Goal: Register for event/course

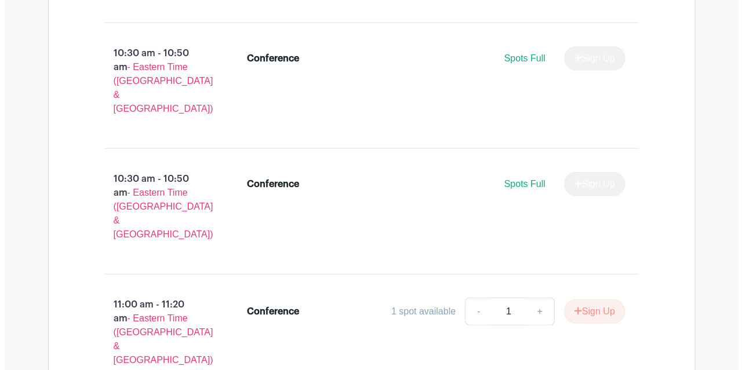
scroll to position [1420, 0]
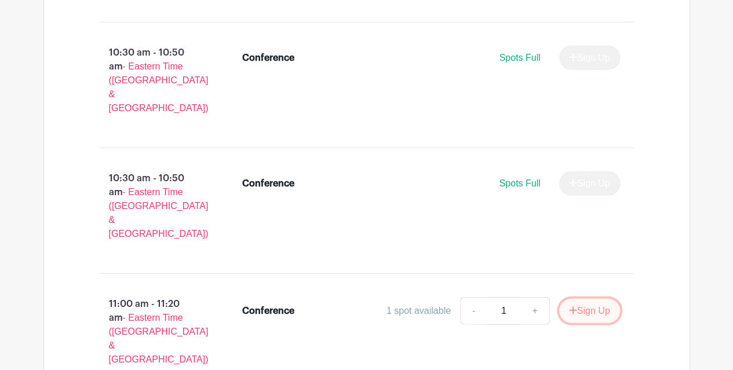
click at [582, 299] on button "Sign Up" at bounding box center [589, 311] width 61 height 24
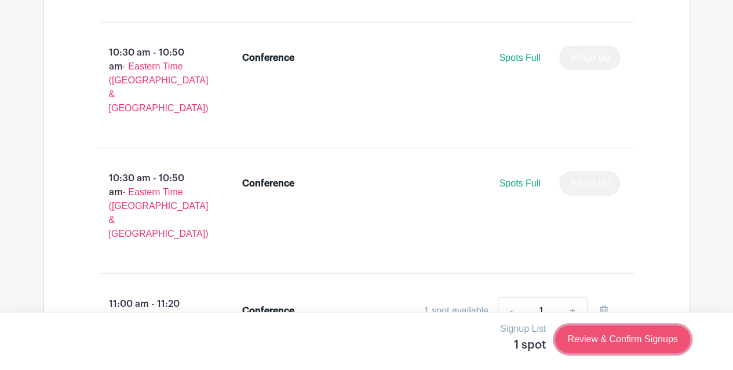
click at [605, 344] on link "Review & Confirm Signups" at bounding box center [622, 340] width 134 height 28
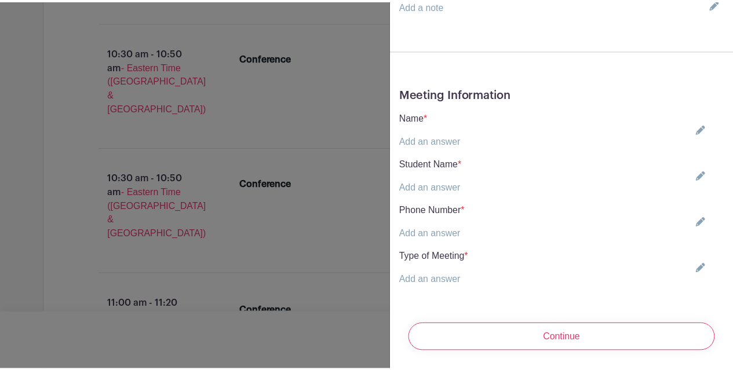
scroll to position [0, 0]
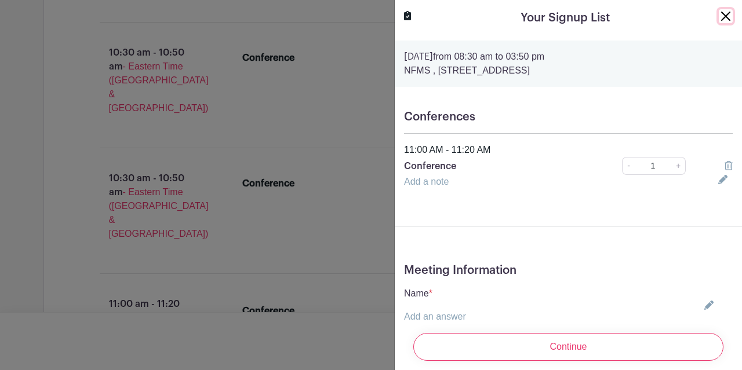
click at [718, 17] on button "Close" at bounding box center [725, 16] width 14 height 14
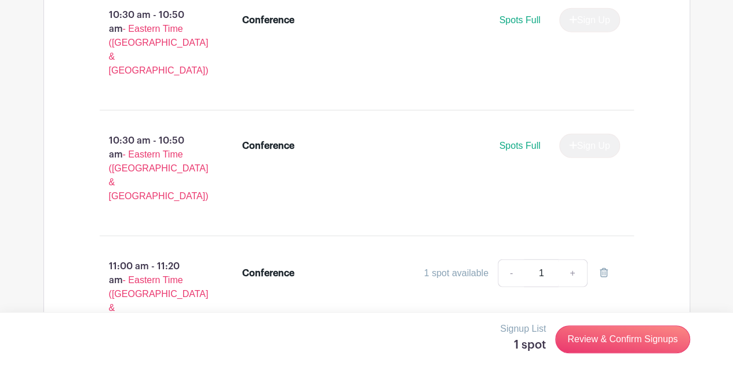
scroll to position [1458, 0]
click at [607, 268] on icon at bounding box center [604, 272] width 8 height 9
click at [628, 254] on div "Conference 1 spot available - 1 +" at bounding box center [438, 298] width 429 height 88
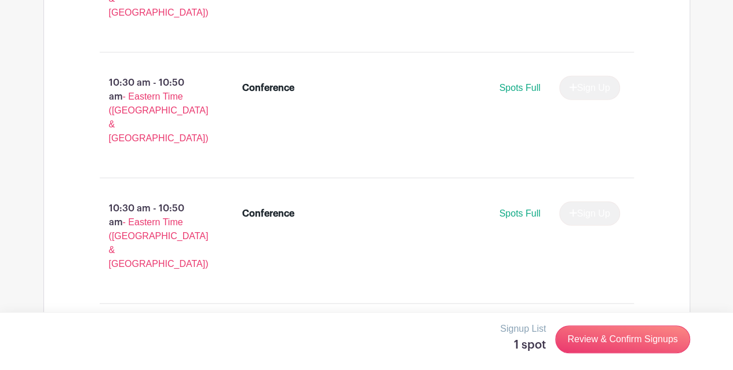
scroll to position [1392, 0]
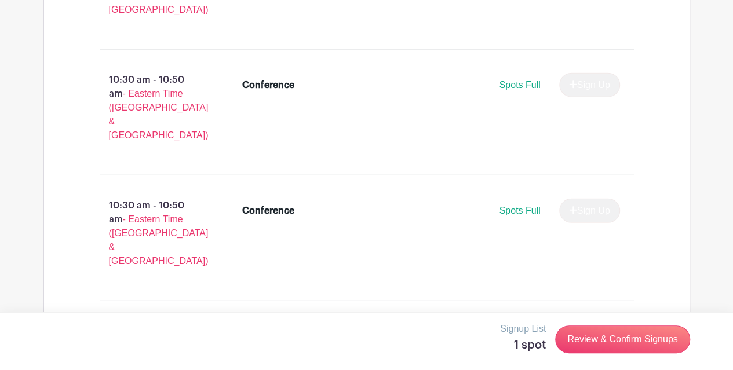
click at [605, 333] on icon at bounding box center [604, 337] width 8 height 9
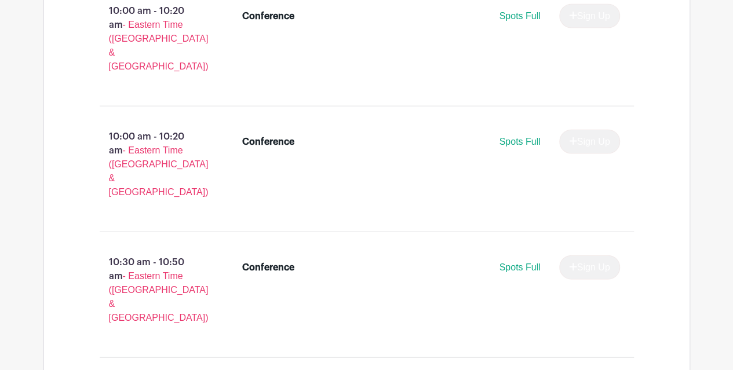
scroll to position [1209, 0]
